Goal: Find specific fact: Find specific fact

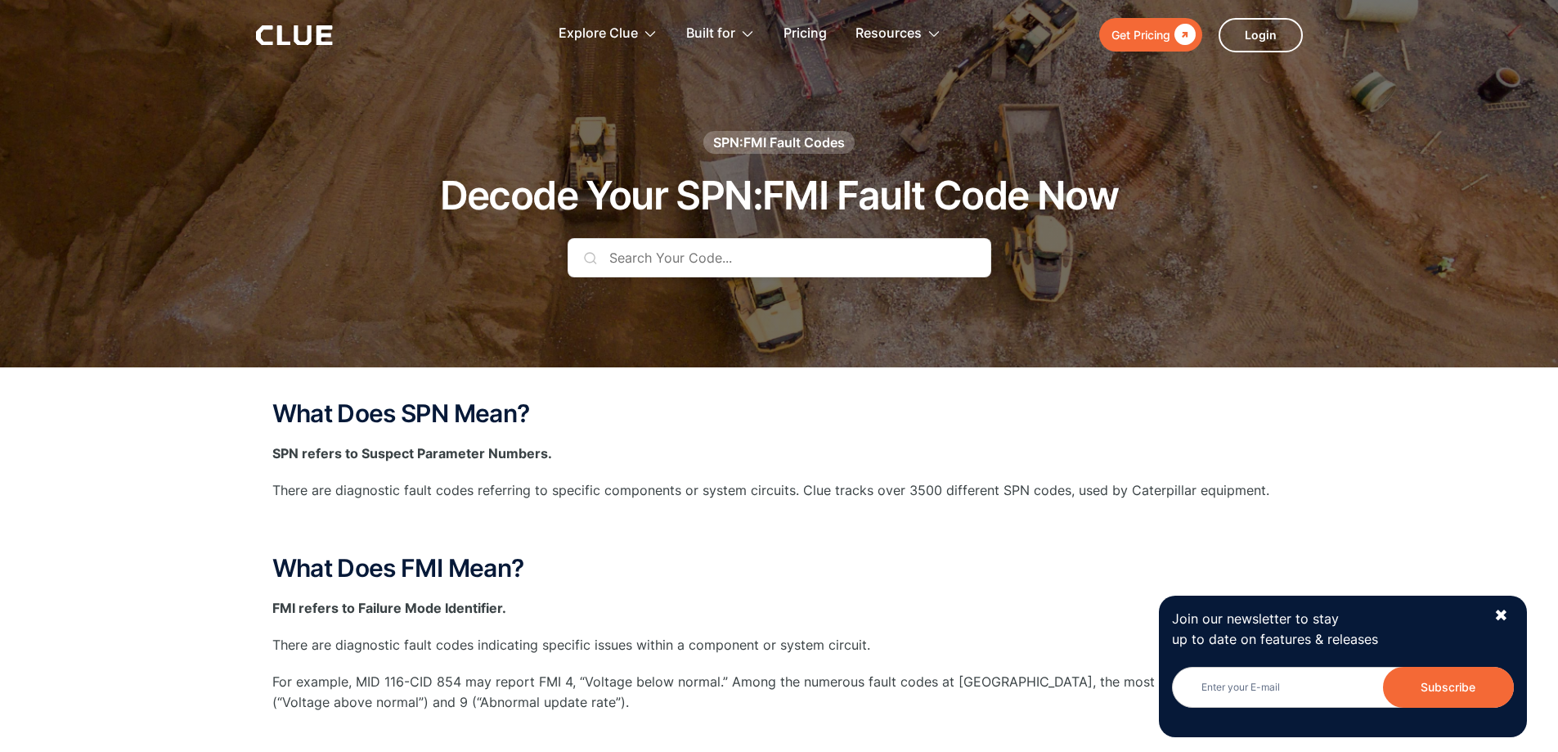
click at [622, 257] on input "text" at bounding box center [780, 257] width 424 height 39
type input "P"
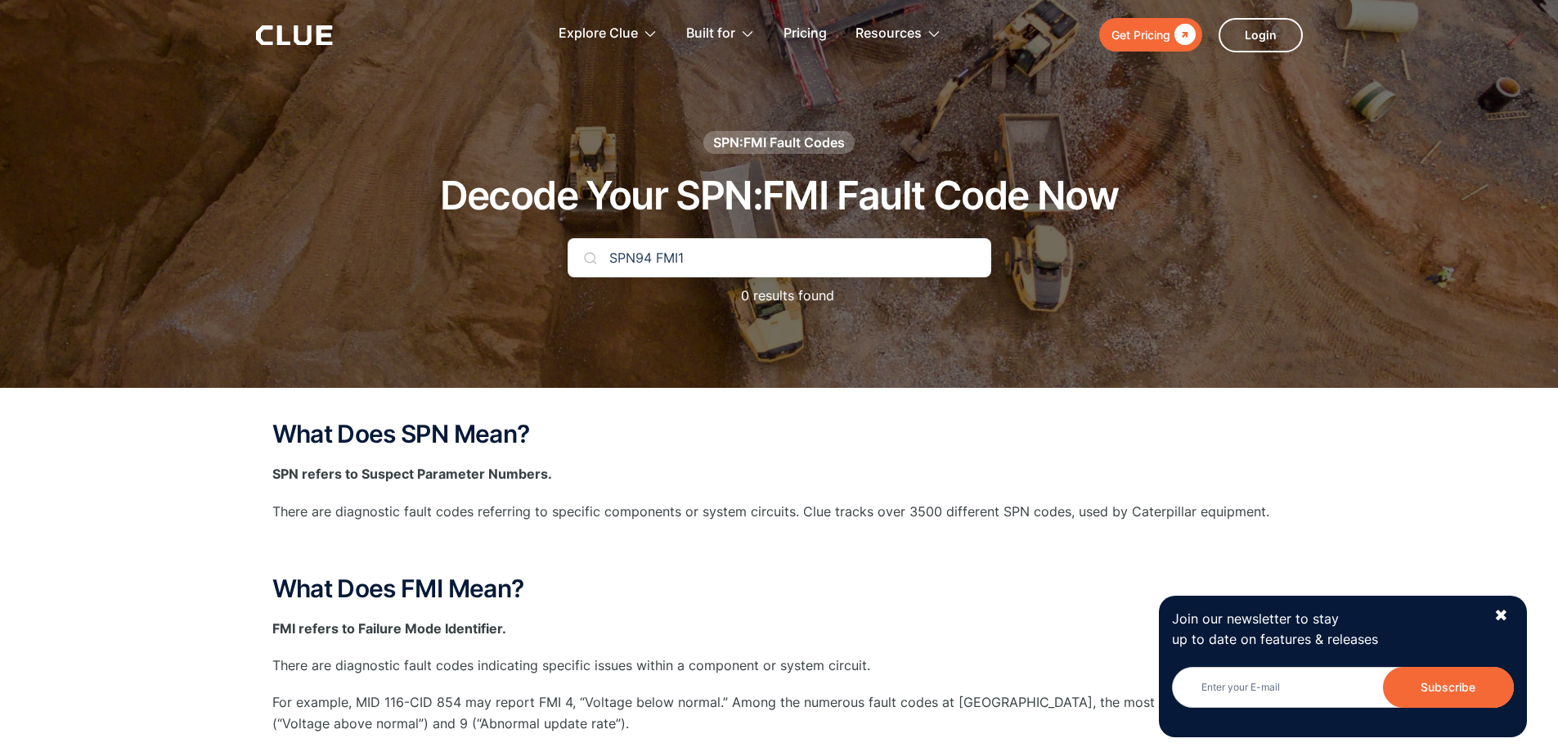
click at [723, 261] on input "SPN94 FMI1" at bounding box center [780, 257] width 424 height 39
drag, startPoint x: 689, startPoint y: 252, endPoint x: 646, endPoint y: 256, distance: 43.5
click at [646, 256] on input "SPN94" at bounding box center [780, 257] width 424 height 39
click at [674, 263] on input "SPN94" at bounding box center [780, 257] width 424 height 39
click at [656, 266] on input "4 SPN9" at bounding box center [780, 257] width 424 height 39
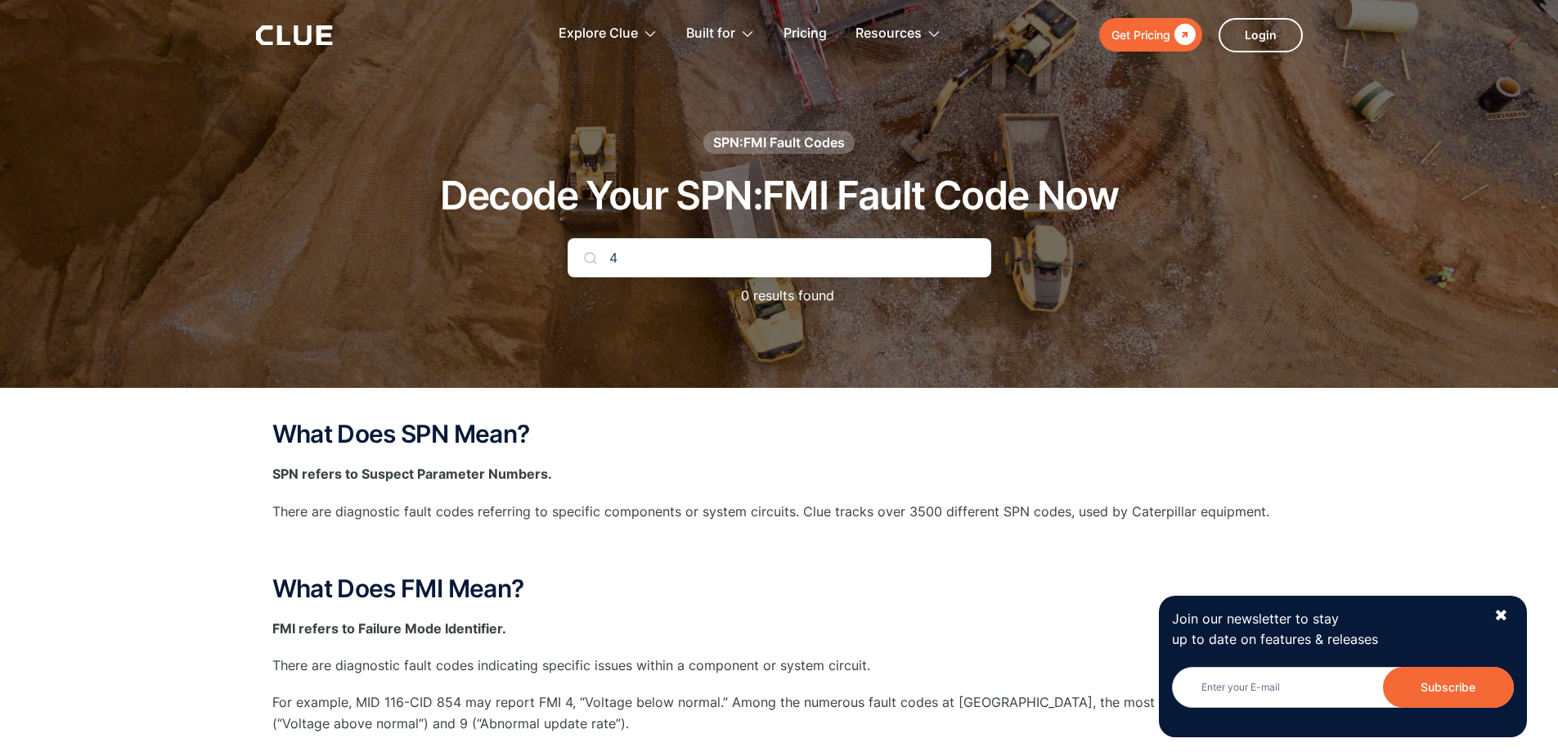
type input "4"
type input "FNI1"
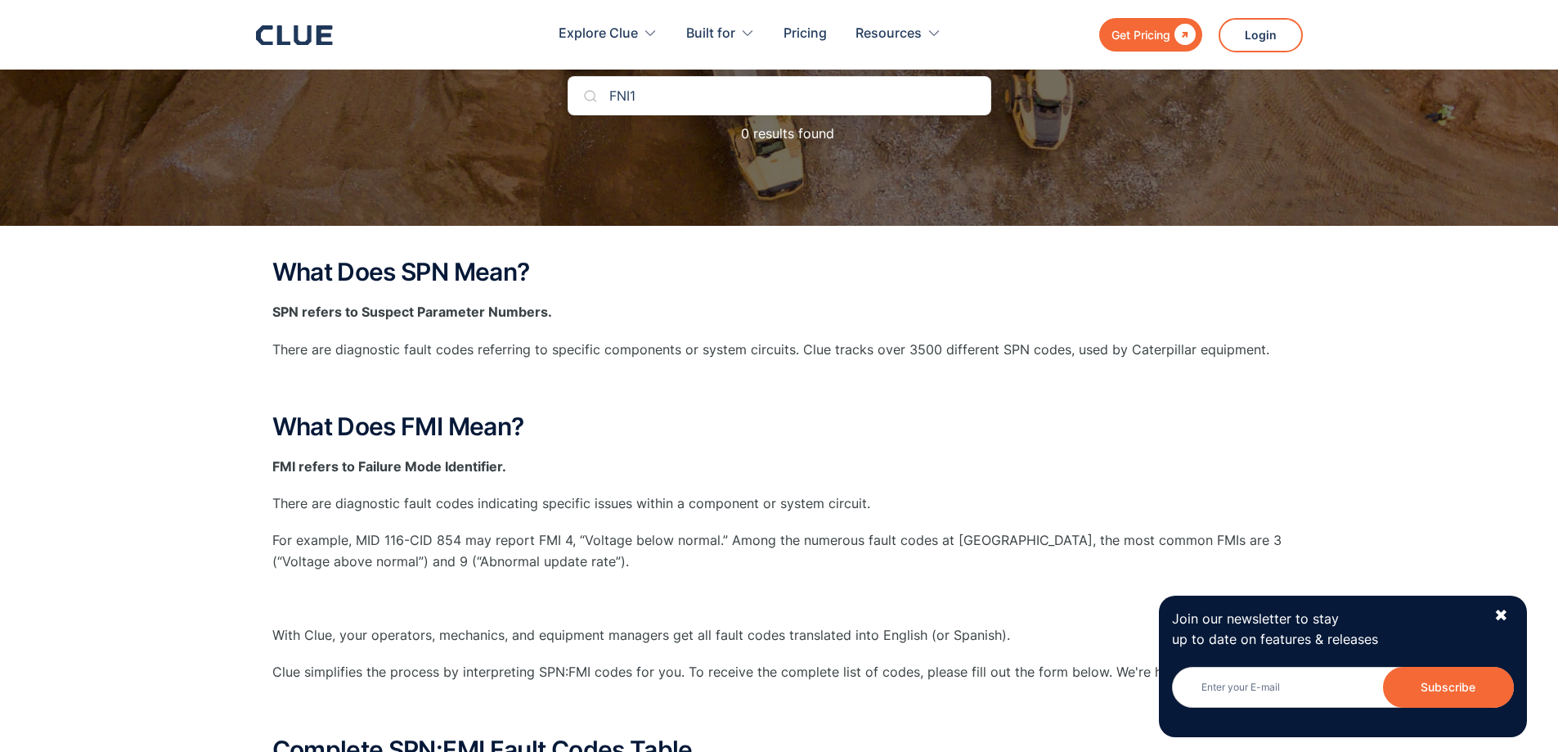
scroll to position [164, 0]
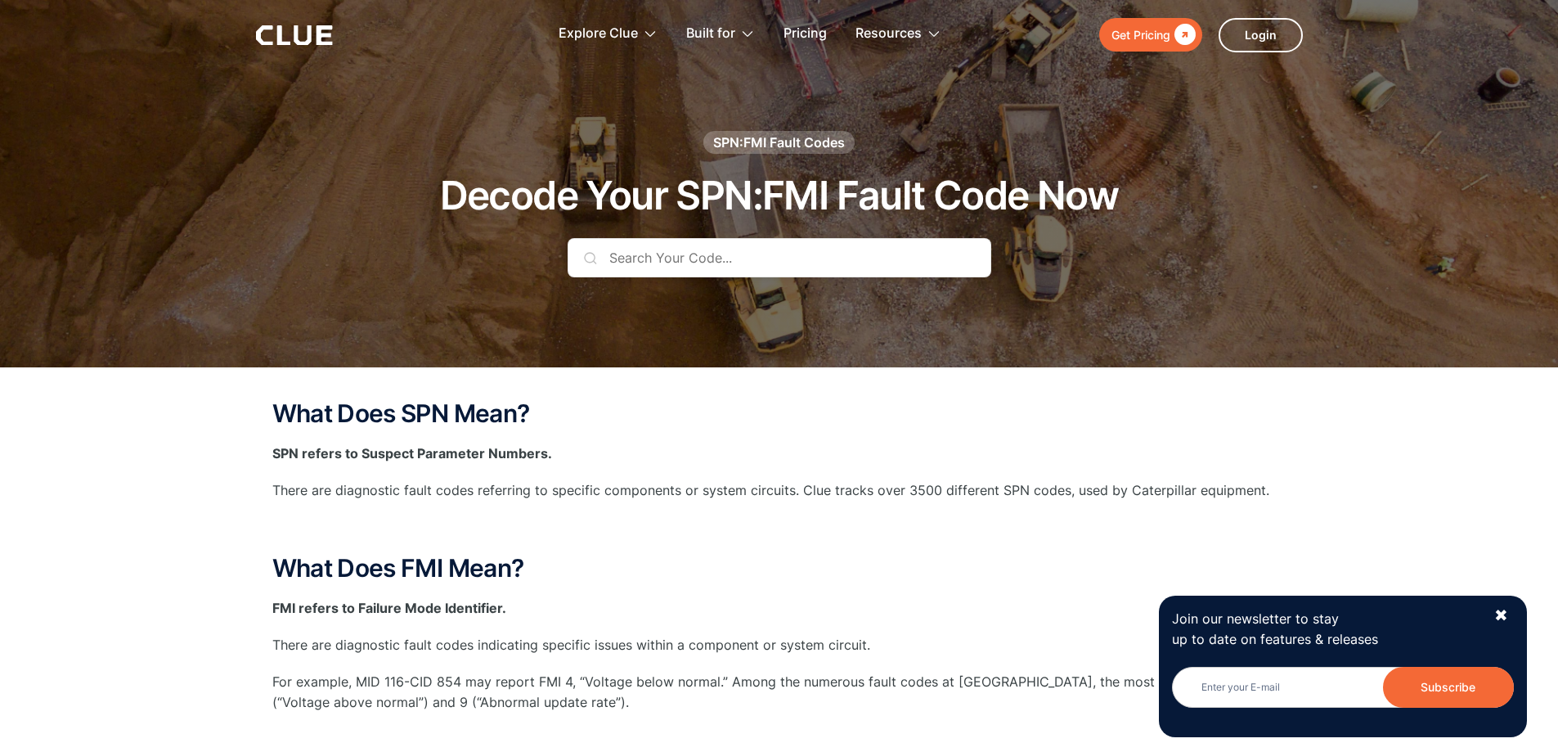
click at [710, 261] on input "text" at bounding box center [780, 257] width 424 height 39
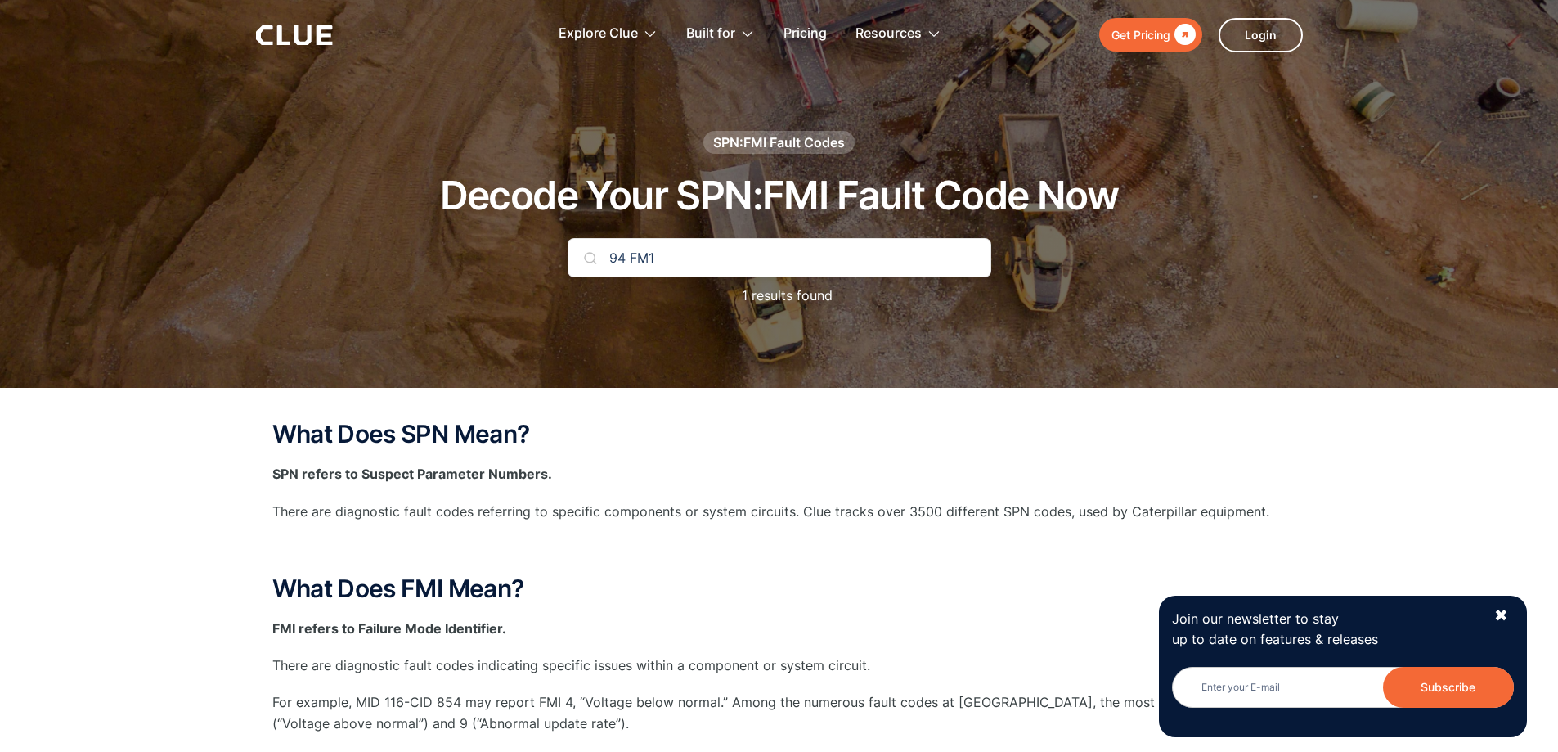
type input "94 FM1"
